Goal: Transaction & Acquisition: Book appointment/travel/reservation

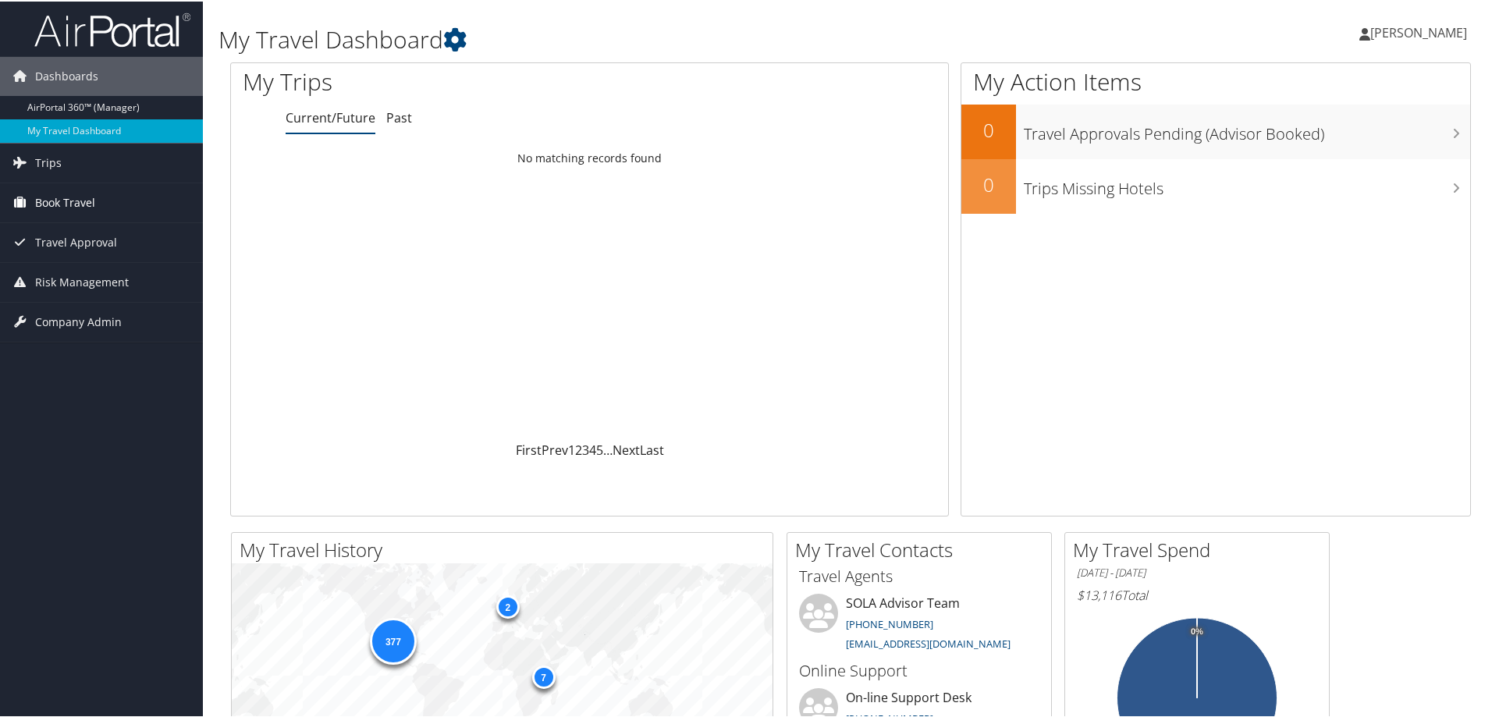
click at [72, 201] on span "Book Travel" at bounding box center [65, 201] width 60 height 39
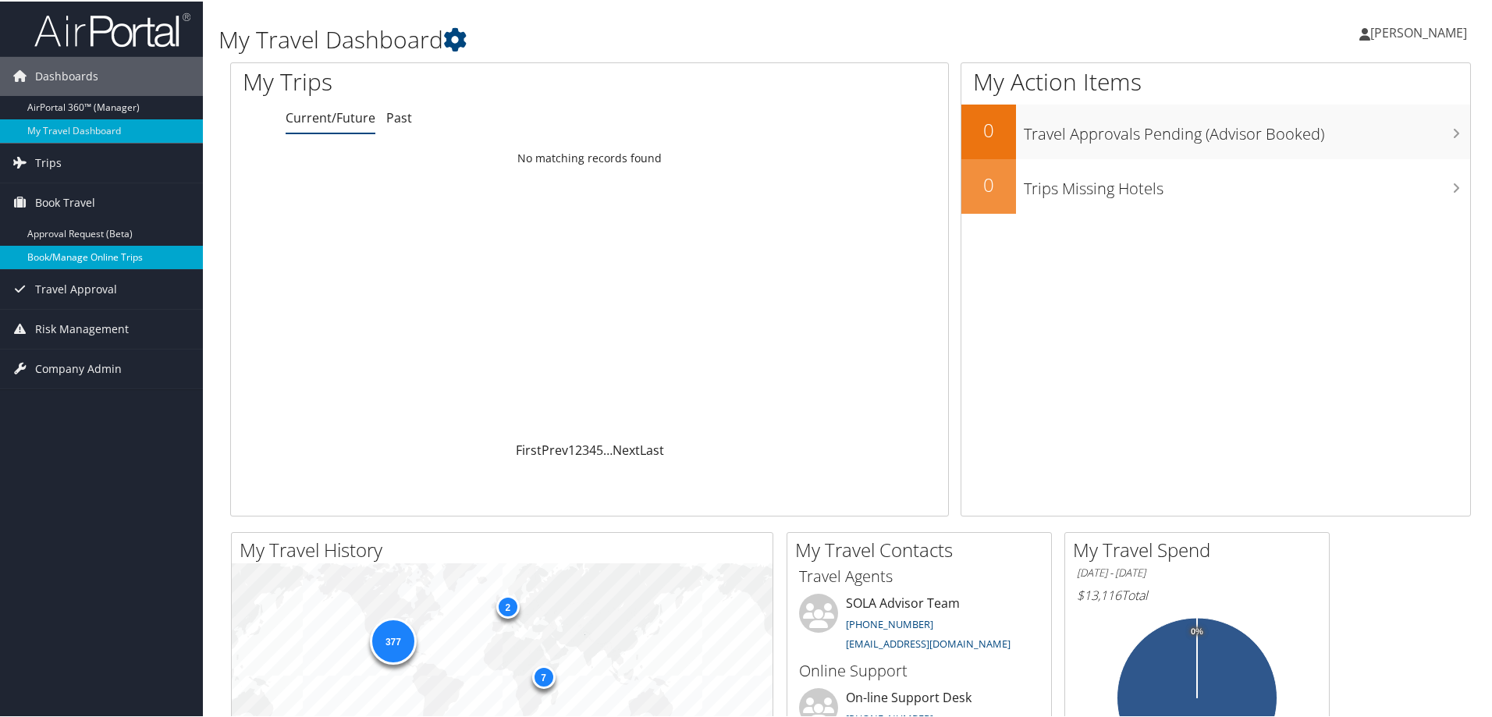
click at [83, 250] on link "Book/Manage Online Trips" at bounding box center [101, 255] width 203 height 23
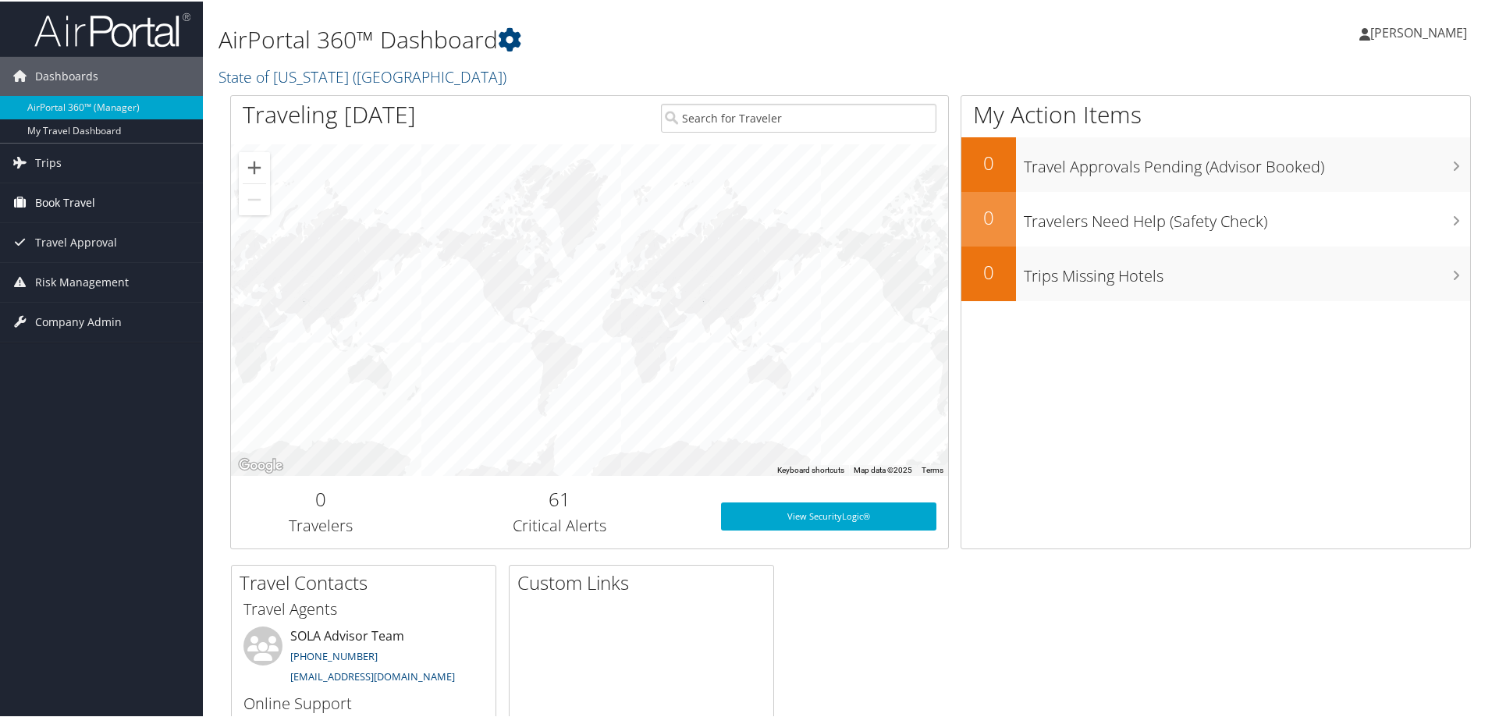
click at [64, 205] on span "Book Travel" at bounding box center [65, 201] width 60 height 39
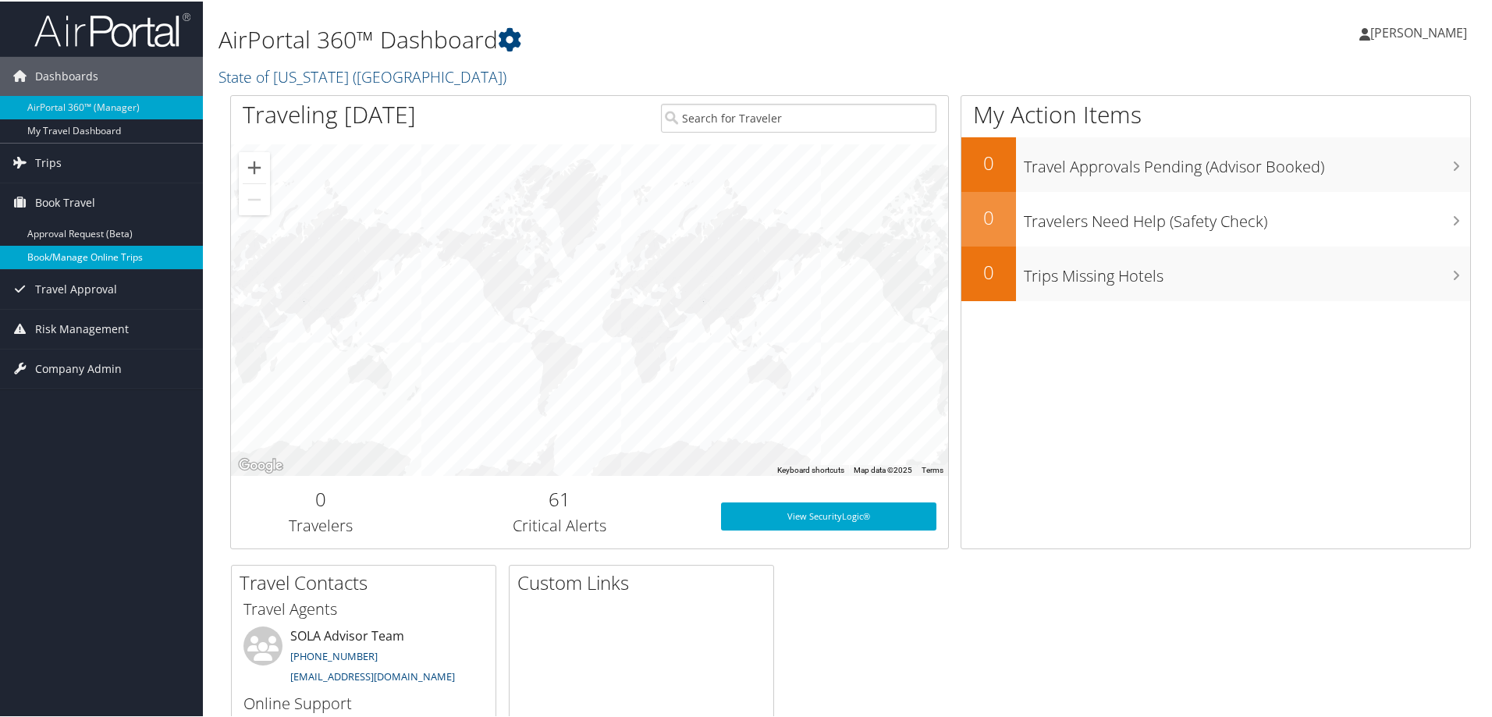
click at [63, 255] on link "Book/Manage Online Trips" at bounding box center [101, 255] width 203 height 23
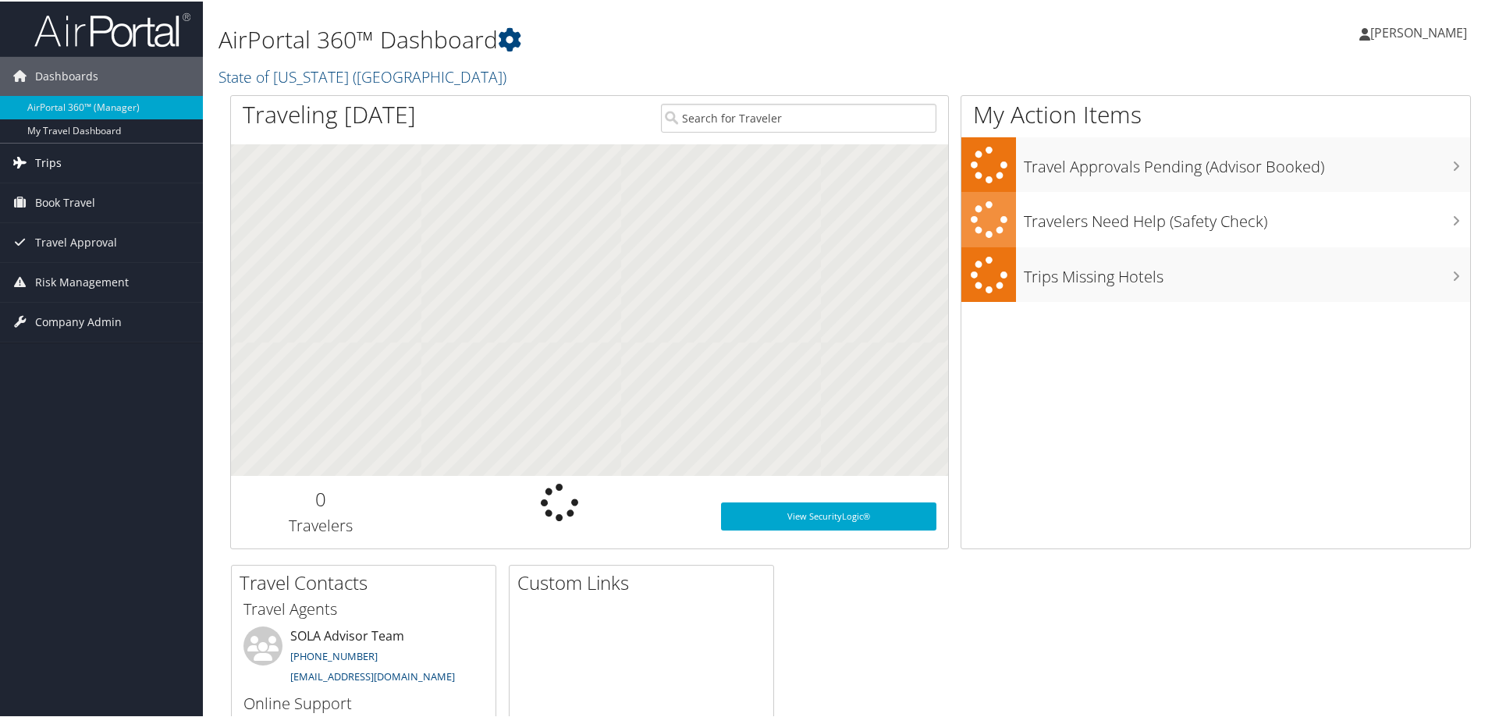
click at [21, 157] on icon at bounding box center [19, 160] width 23 height 23
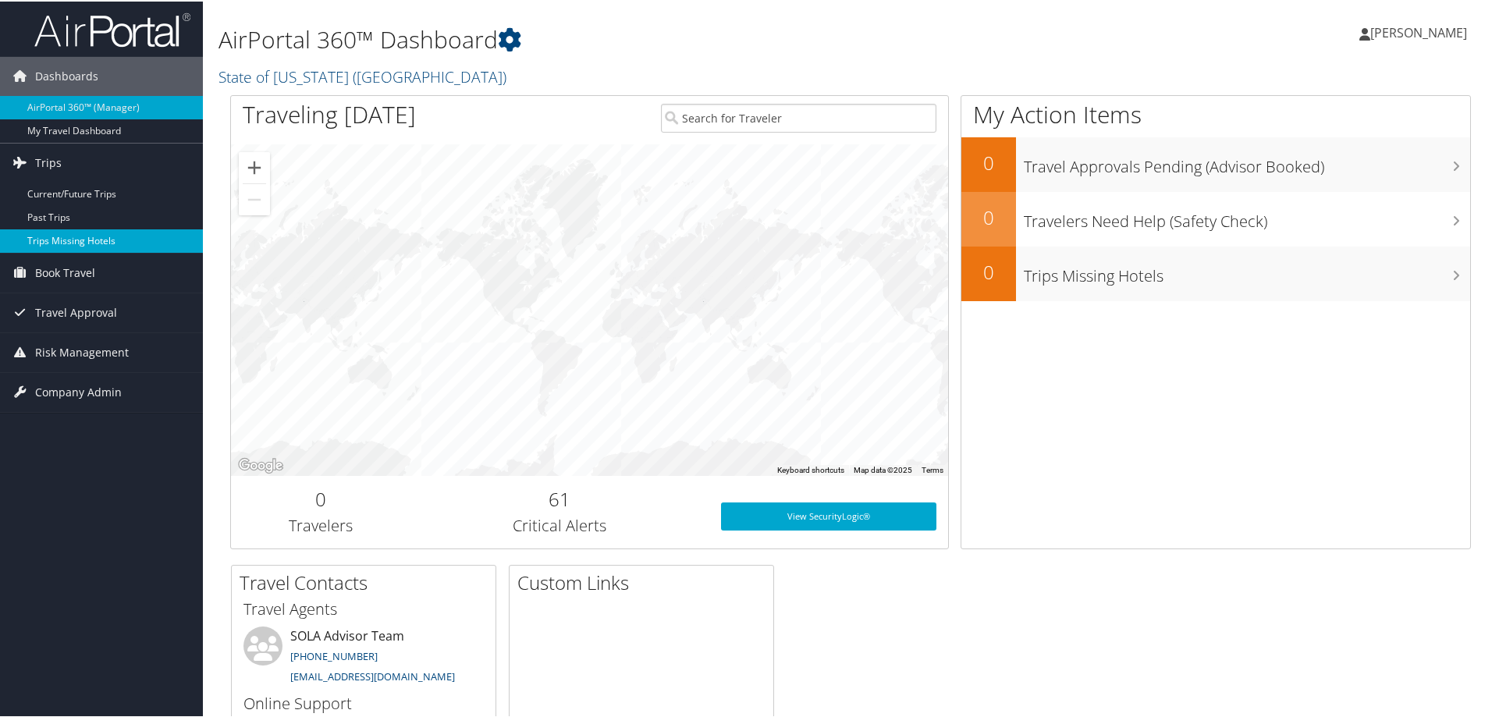
click at [47, 238] on link "Trips Missing Hotels" at bounding box center [101, 239] width 203 height 23
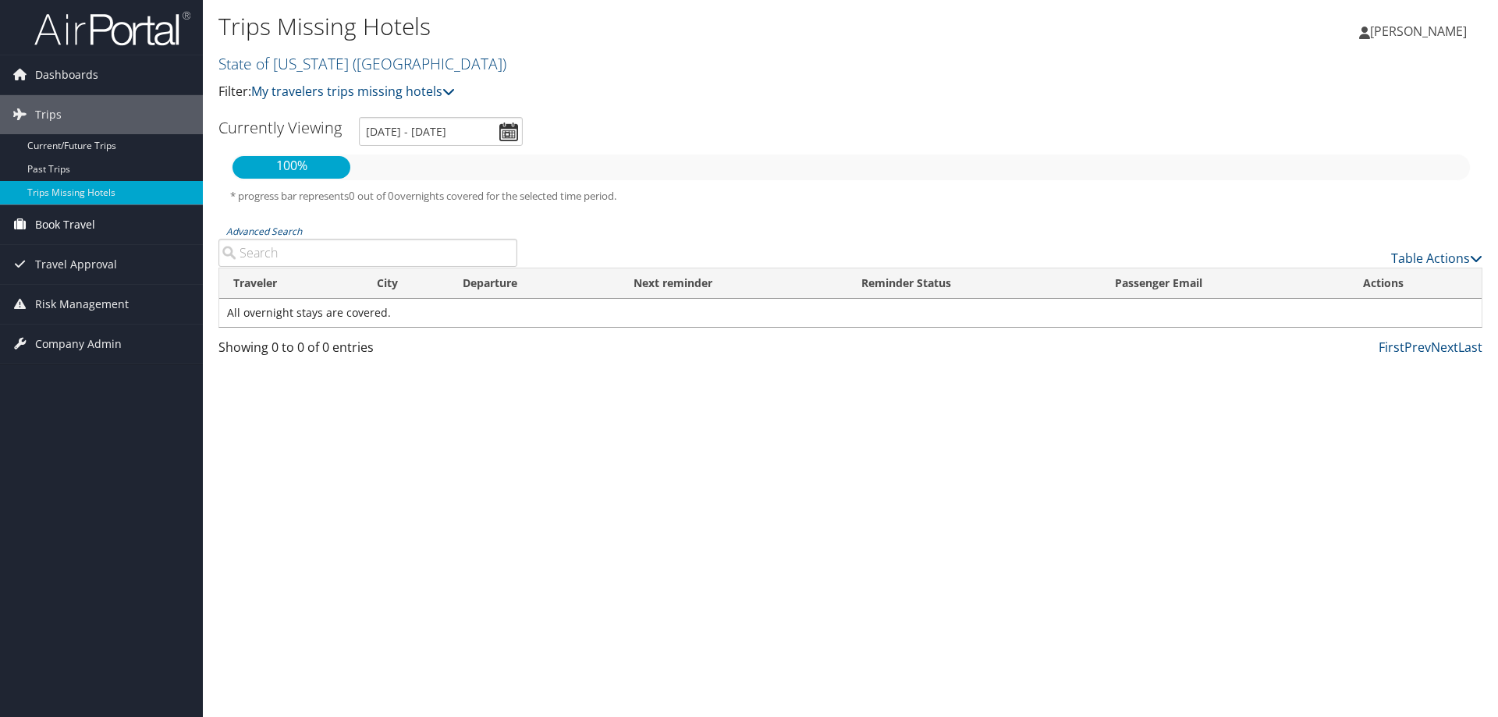
click at [49, 227] on span "Book Travel" at bounding box center [65, 224] width 60 height 39
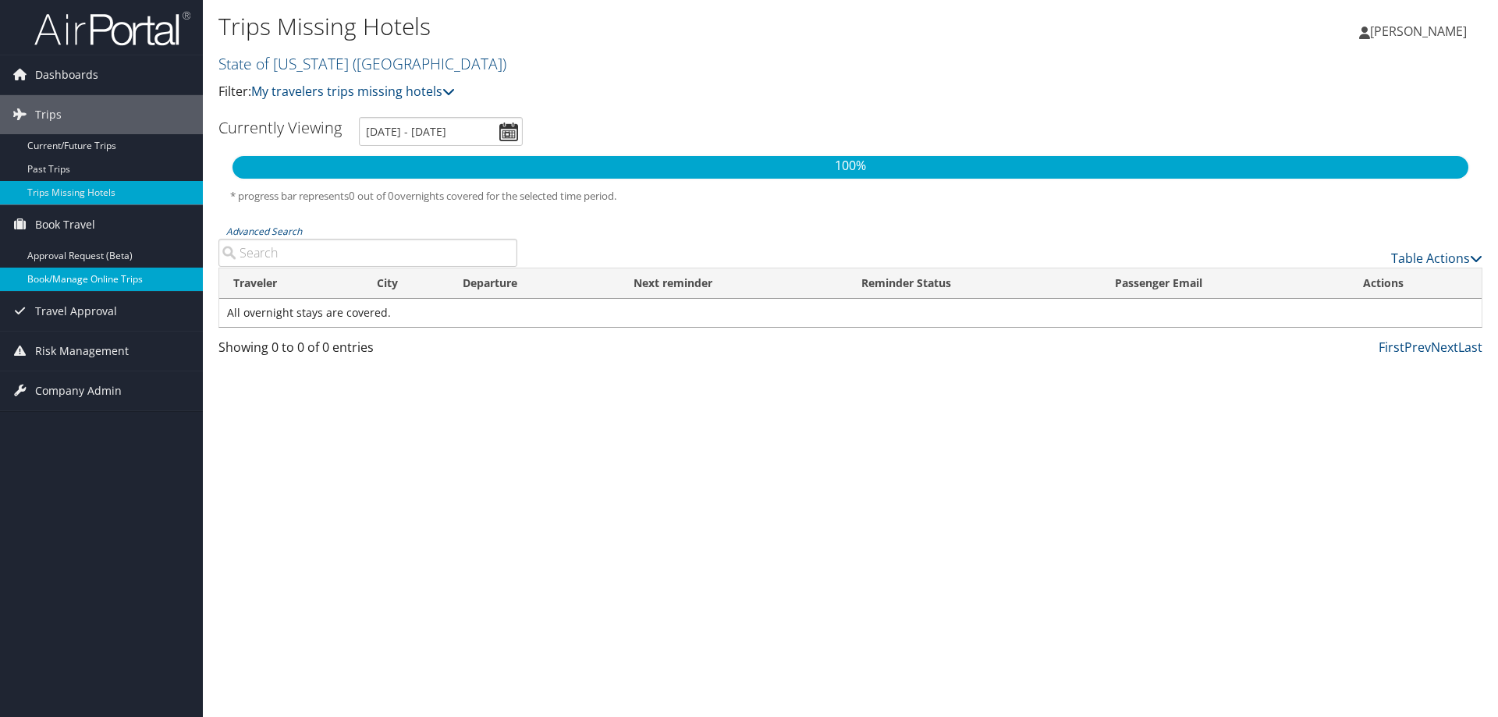
click at [56, 282] on link "Book/Manage Online Trips" at bounding box center [101, 279] width 203 height 23
